Goal: Information Seeking & Learning: Learn about a topic

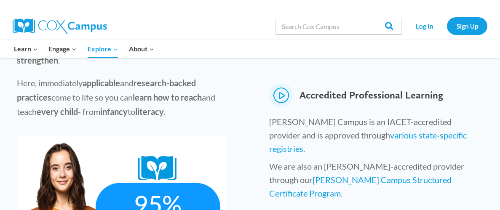
scroll to position [414, 0]
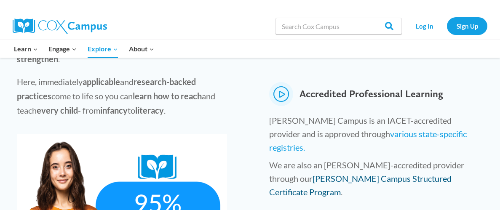
click at [305, 173] on link "[PERSON_NAME] Campus Structured Certificate Program" at bounding box center [360, 185] width 182 height 24
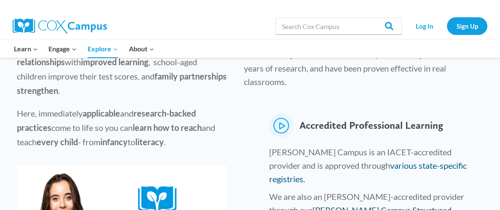
scroll to position [381, 0]
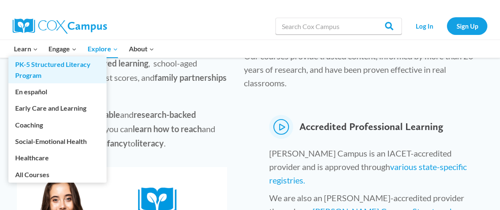
click at [20, 69] on link "PK-5 Structured Literacy Program" at bounding box center [57, 69] width 98 height 27
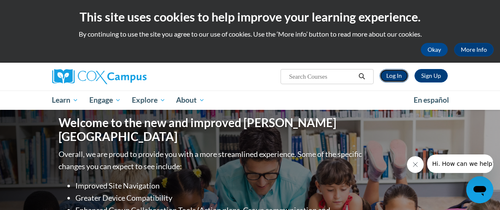
click at [391, 75] on link "Log In" at bounding box center [393, 75] width 29 height 13
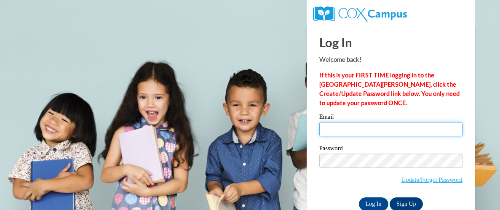
click at [331, 130] on input "Email" at bounding box center [390, 129] width 143 height 14
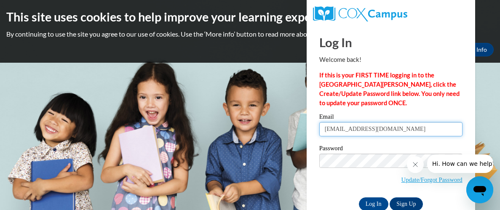
type input "bmirsada242@gmail.com"
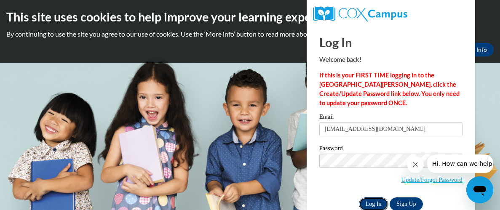
click at [376, 202] on input "Log In" at bounding box center [373, 203] width 29 height 13
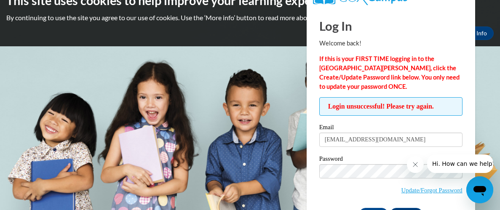
scroll to position [17, 0]
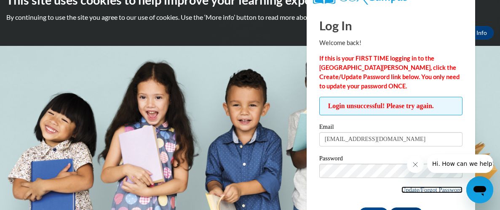
click at [407, 190] on link "Update/Forgot Password" at bounding box center [431, 190] width 61 height 7
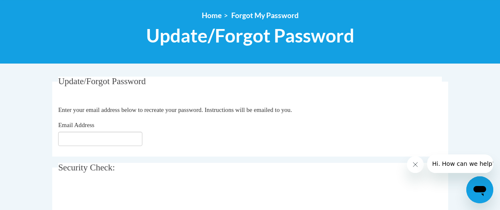
scroll to position [99, 0]
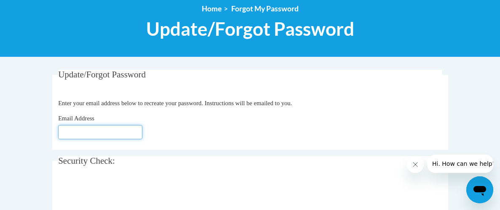
click at [100, 127] on input "Email Address" at bounding box center [100, 132] width 84 height 14
type input "[EMAIL_ADDRESS][DOMAIN_NAME]"
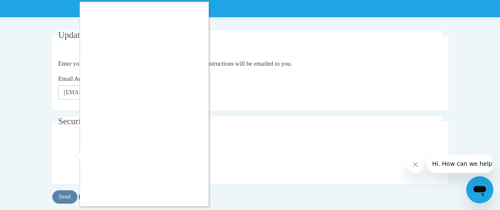
scroll to position [140, 0]
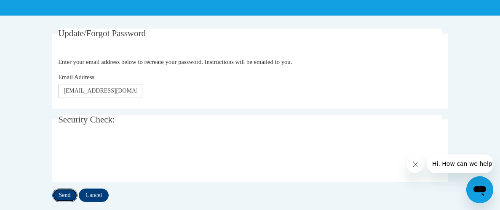
click at [59, 197] on input "Send" at bounding box center [64, 195] width 25 height 13
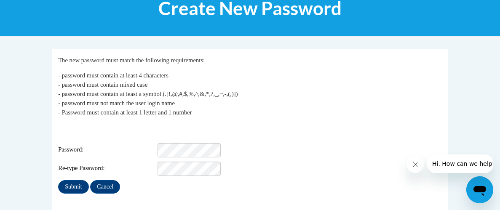
scroll to position [123, 0]
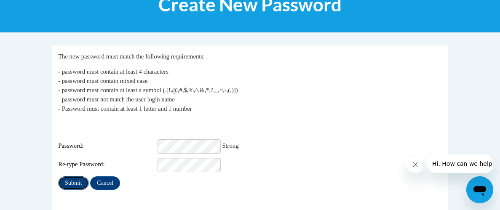
click at [78, 179] on input "Submit" at bounding box center [73, 182] width 30 height 13
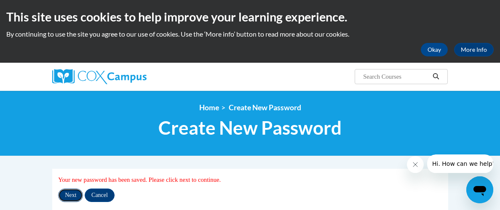
click at [69, 199] on input "Next" at bounding box center [70, 195] width 25 height 13
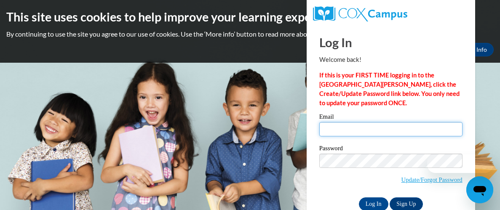
click at [325, 128] on input "Email" at bounding box center [390, 129] width 143 height 14
type input "[EMAIL_ADDRESS][DOMAIN_NAME]"
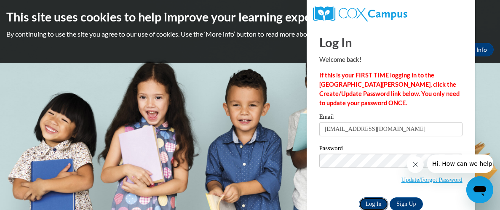
click at [372, 206] on input "Log In" at bounding box center [373, 203] width 29 height 13
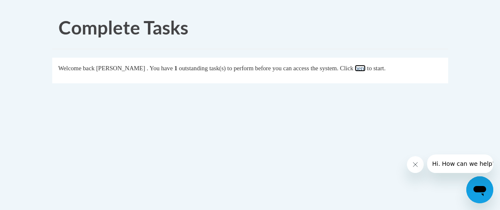
click at [365, 71] on link "here" at bounding box center [360, 68] width 11 height 7
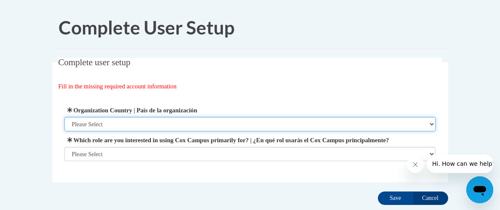
click at [197, 125] on select "Please Select [GEOGRAPHIC_DATA] | [GEOGRAPHIC_DATA] Outside of [GEOGRAPHIC_DATA…" at bounding box center [249, 124] width 371 height 14
select select "ad49bcad-a171-4b2e-b99c-48b446064914"
click at [64, 117] on select "Please Select [GEOGRAPHIC_DATA] | [GEOGRAPHIC_DATA] Outside of [GEOGRAPHIC_DATA…" at bounding box center [249, 124] width 371 height 14
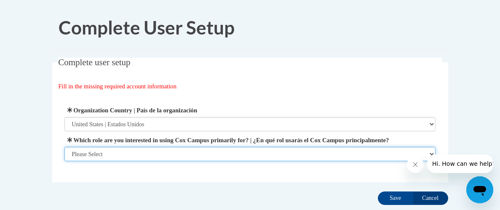
click at [131, 160] on select "Please Select College/University | Colegio/Universidad Community/Nonprofit Part…" at bounding box center [249, 154] width 371 height 14
click at [64, 161] on select "Please Select College/University | Colegio/Universidad Community/Nonprofit Part…" at bounding box center [249, 154] width 371 height 14
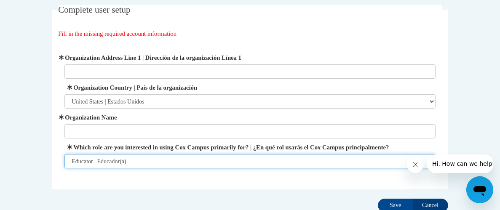
scroll to position [53, 0]
click at [114, 168] on select "Please Select College/University | Colegio/Universidad Community/Nonprofit Part…" at bounding box center [249, 161] width 371 height 14
click at [64, 154] on select "Please Select College/University | Colegio/Universidad Community/Nonprofit Part…" at bounding box center [249, 161] width 371 height 14
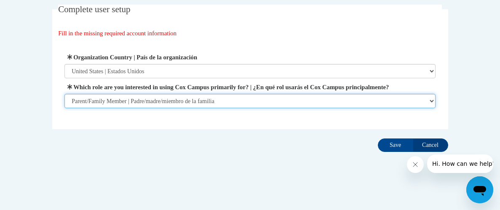
click at [168, 105] on select "Please Select College/University | Colegio/Universidad Community/Nonprofit Part…" at bounding box center [249, 101] width 371 height 14
click at [64, 108] on select "Please Select College/University | Colegio/Universidad Community/Nonprofit Part…" at bounding box center [249, 101] width 371 height 14
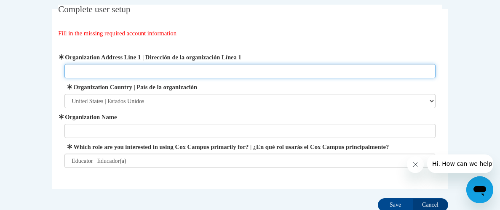
click at [96, 70] on input "Organization Address Line 1 | Dirección de la organización Línea 1" at bounding box center [249, 71] width 371 height 14
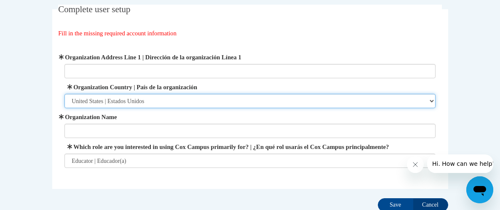
click at [101, 102] on select "Please Select United States | Estados Unidos Outside of the United States | Fue…" at bounding box center [249, 101] width 371 height 14
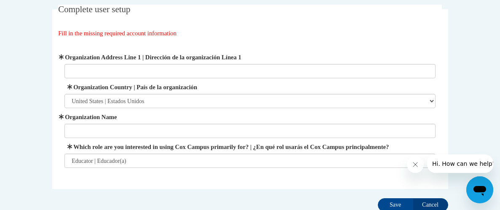
click at [55, 134] on fieldset "Complete user setup Fill in the missing required account information User Profi…" at bounding box center [250, 97] width 396 height 184
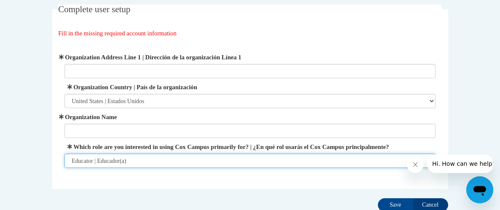
click at [82, 168] on select "Please Select College/University | Colegio/Universidad Community/Nonprofit Part…" at bounding box center [249, 161] width 371 height 14
select select "3271ce3a-a928-4b91-bcec-7d68f79f4f34"
click at [64, 154] on select "Please Select College/University | Colegio/Universidad Community/Nonprofit Part…" at bounding box center [249, 161] width 371 height 14
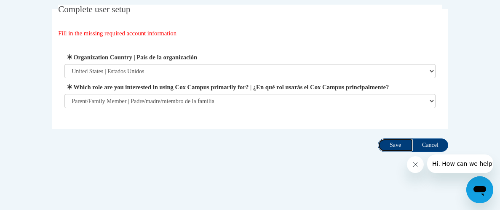
click at [392, 152] on input "Save" at bounding box center [395, 145] width 35 height 13
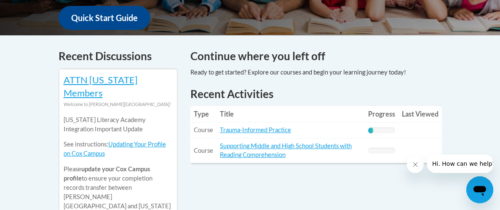
scroll to position [333, 0]
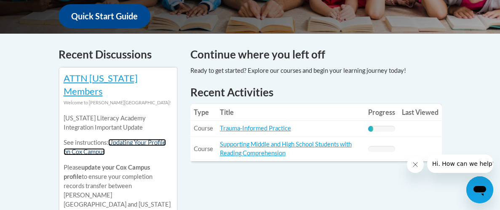
click at [152, 139] on link "Updating Your Profile on Cox Campus" at bounding box center [115, 147] width 102 height 16
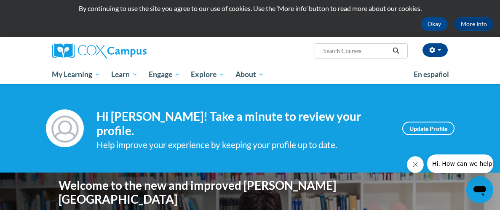
scroll to position [29, 0]
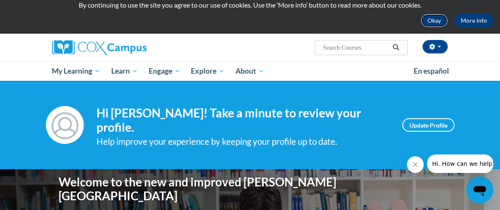
click at [434, 23] on button "Okay" at bounding box center [434, 20] width 27 height 13
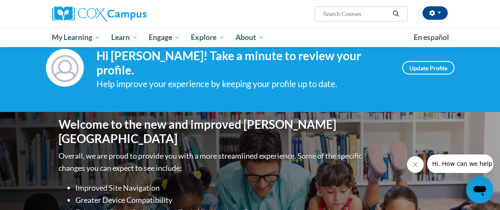
scroll to position [25, 0]
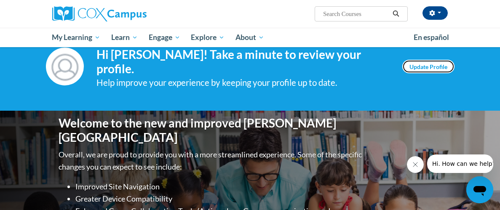
click at [412, 68] on link "Update Profile" at bounding box center [428, 66] width 52 height 13
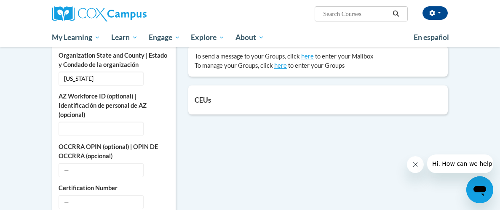
scroll to position [288, 0]
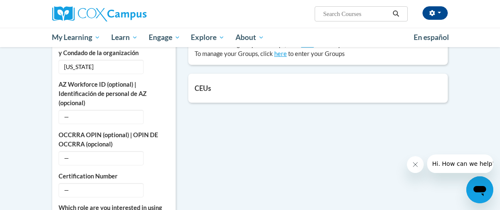
click at [202, 86] on h5 "CEUs" at bounding box center [318, 88] width 247 height 8
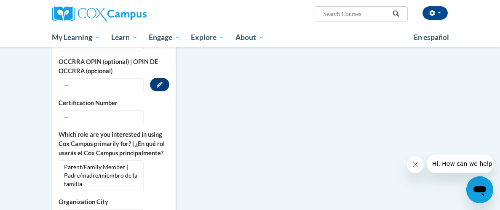
scroll to position [363, 0]
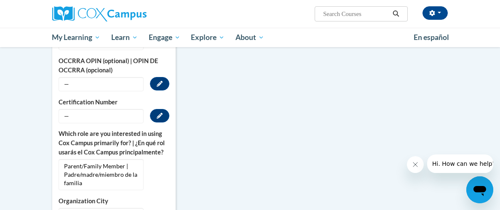
click at [77, 116] on span "—" at bounding box center [101, 116] width 85 height 14
click at [68, 116] on span "—" at bounding box center [101, 116] width 85 height 14
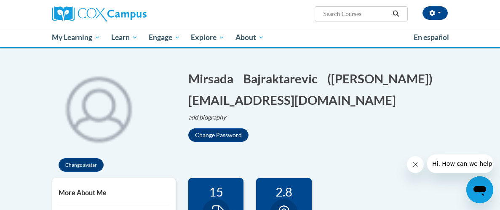
scroll to position [0, 0]
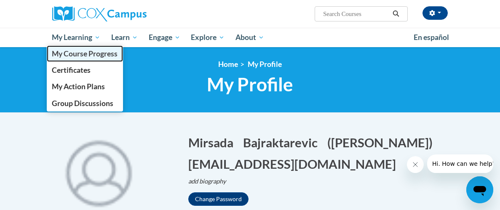
click at [75, 54] on span "My Course Progress" at bounding box center [85, 53] width 66 height 9
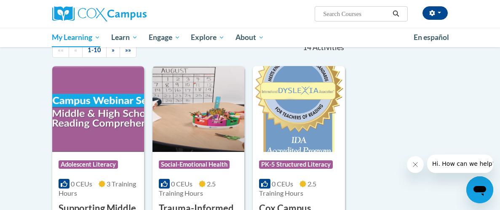
scroll to position [91, 0]
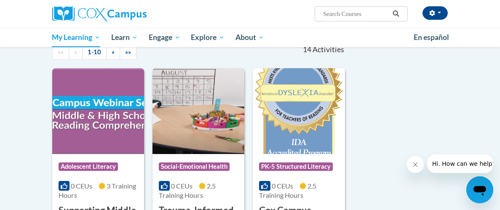
click at [189, 108] on img at bounding box center [198, 111] width 92 height 86
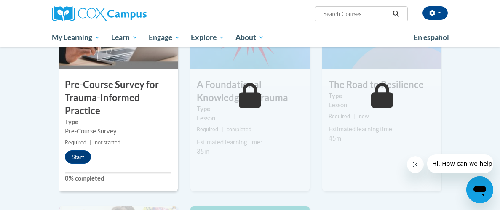
scroll to position [235, 0]
click at [80, 158] on button "Start" at bounding box center [78, 157] width 26 height 13
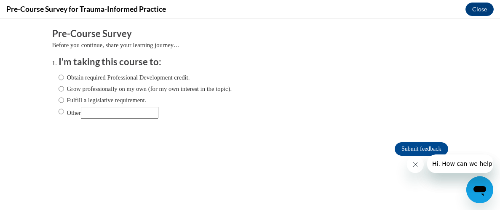
scroll to position [0, 0]
click at [59, 89] on input "Grow professionally on my own (for my own interest in the topic)." at bounding box center [61, 88] width 5 height 9
radio input "true"
click at [407, 150] on input "Submit feedback" at bounding box center [421, 148] width 53 height 13
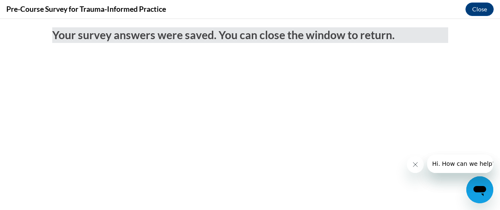
click at [412, 167] on icon "Close message from company" at bounding box center [415, 164] width 7 height 7
click at [478, 11] on button "Close" at bounding box center [479, 9] width 28 height 13
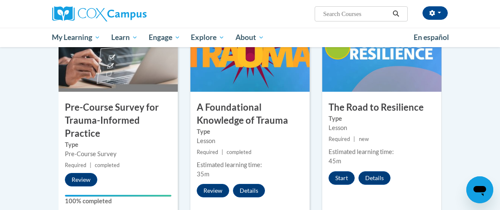
scroll to position [213, 0]
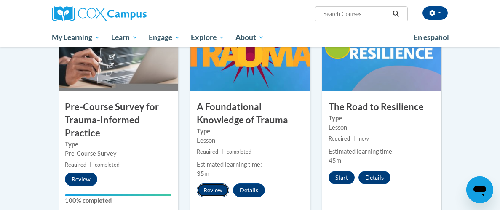
click at [208, 191] on button "Review" at bounding box center [213, 190] width 32 height 13
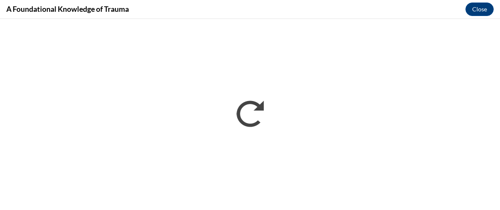
scroll to position [0, 0]
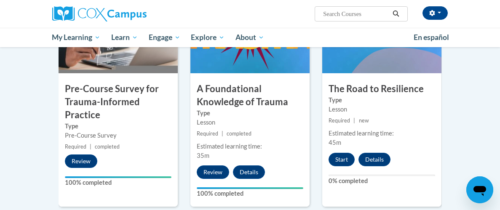
scroll to position [243, 0]
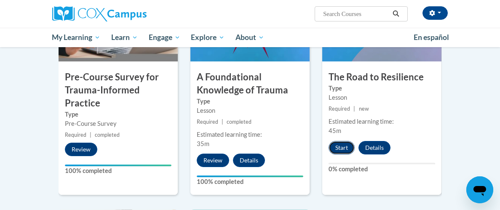
click at [339, 146] on button "Start" at bounding box center [341, 147] width 26 height 13
